Goal: Task Accomplishment & Management: Manage account settings

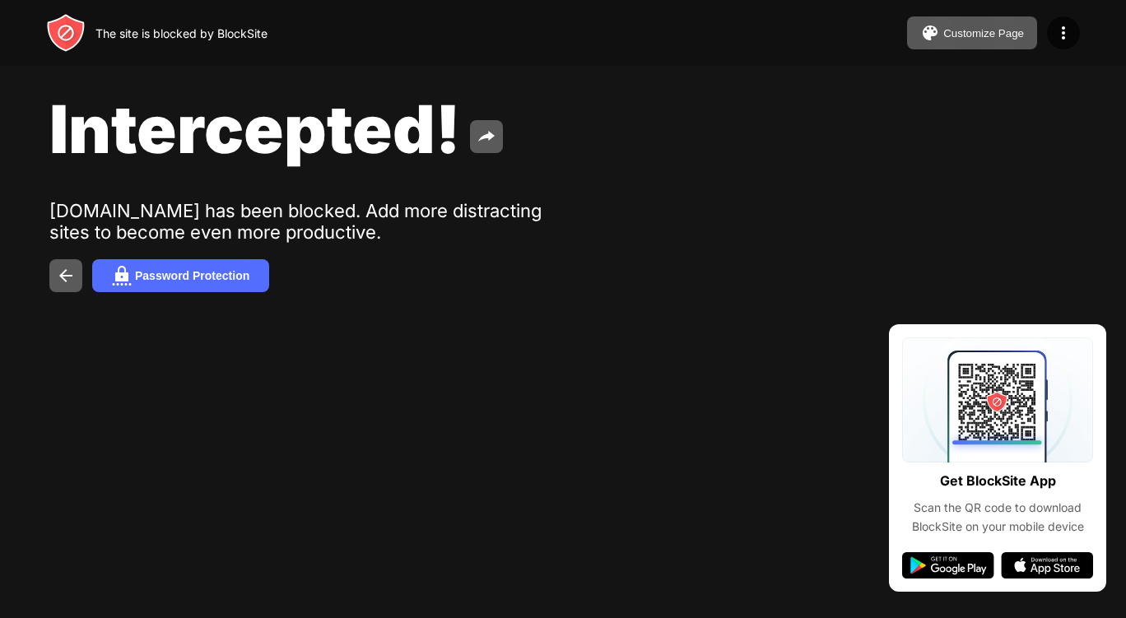
click at [920, 333] on div "Intercepted! [DOMAIN_NAME] has been blocked. Add more distracting sites to beco…" at bounding box center [563, 190] width 1126 height 381
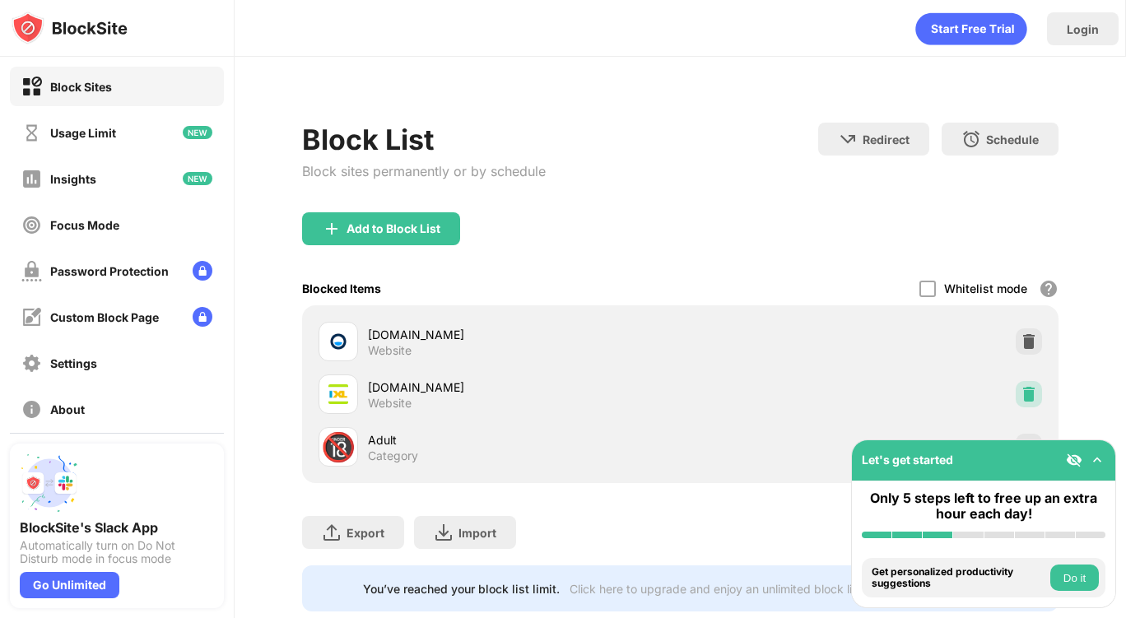
click at [1021, 390] on img at bounding box center [1029, 394] width 16 height 16
